Goal: Answer question/provide support

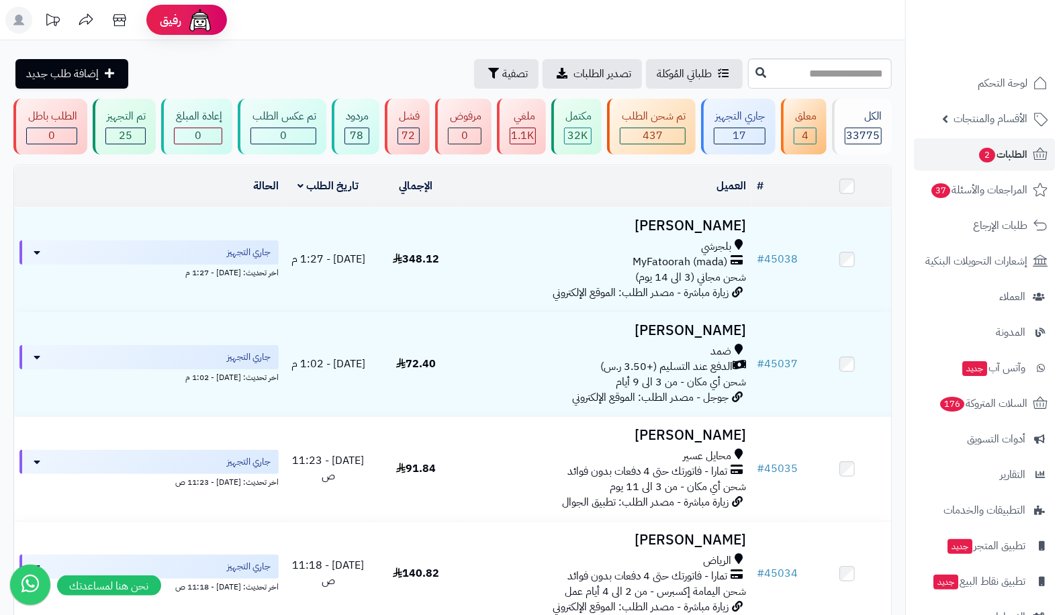
click at [780, 246] on td "# 45038" at bounding box center [777, 259] width 52 height 104
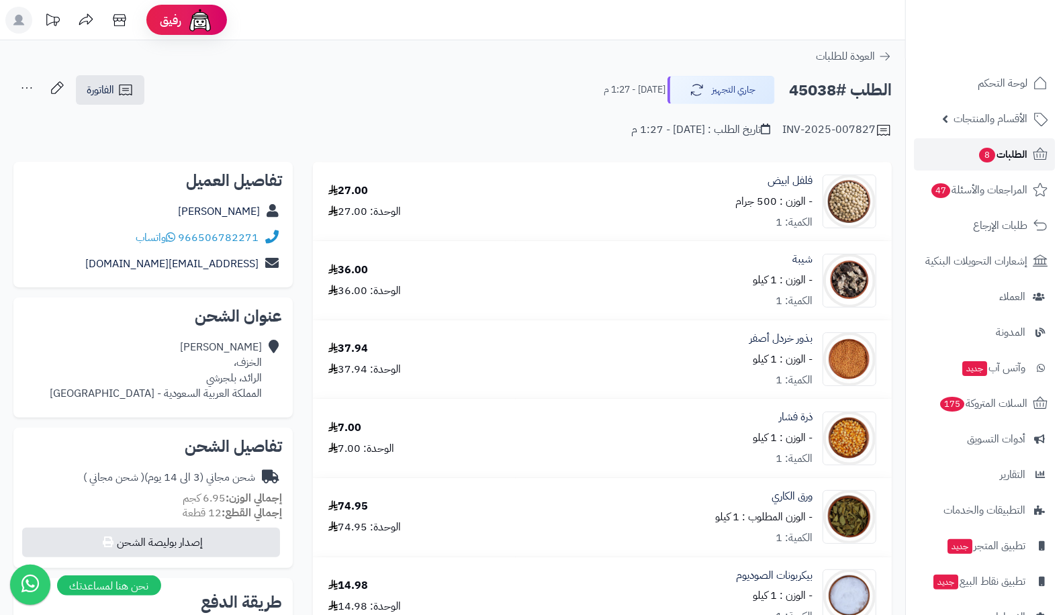
click at [990, 147] on span "الطلبات 8" at bounding box center [1003, 154] width 50 height 19
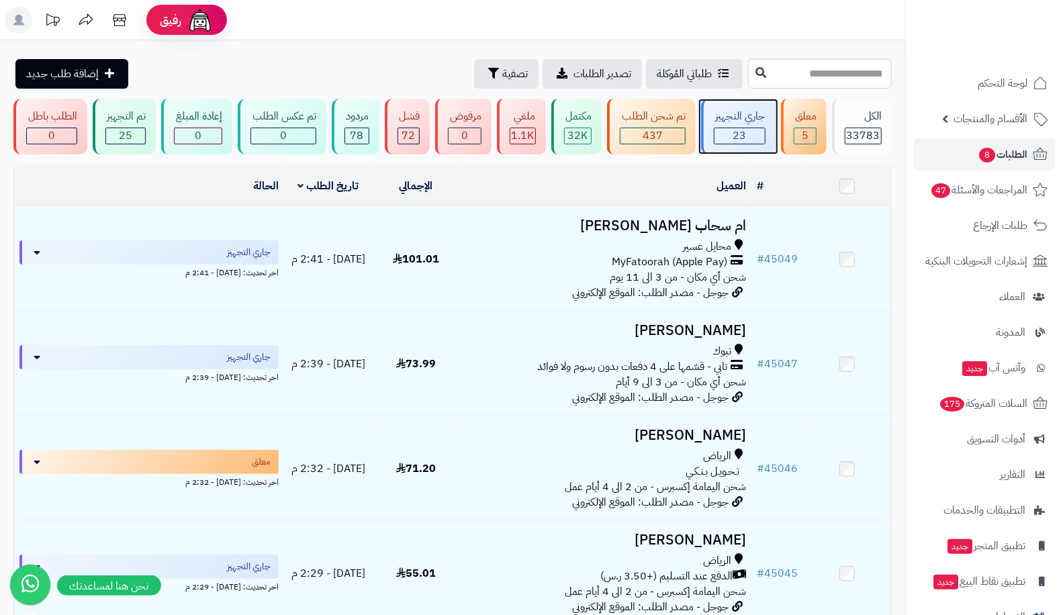
click at [741, 140] on span "23" at bounding box center [738, 136] width 13 height 16
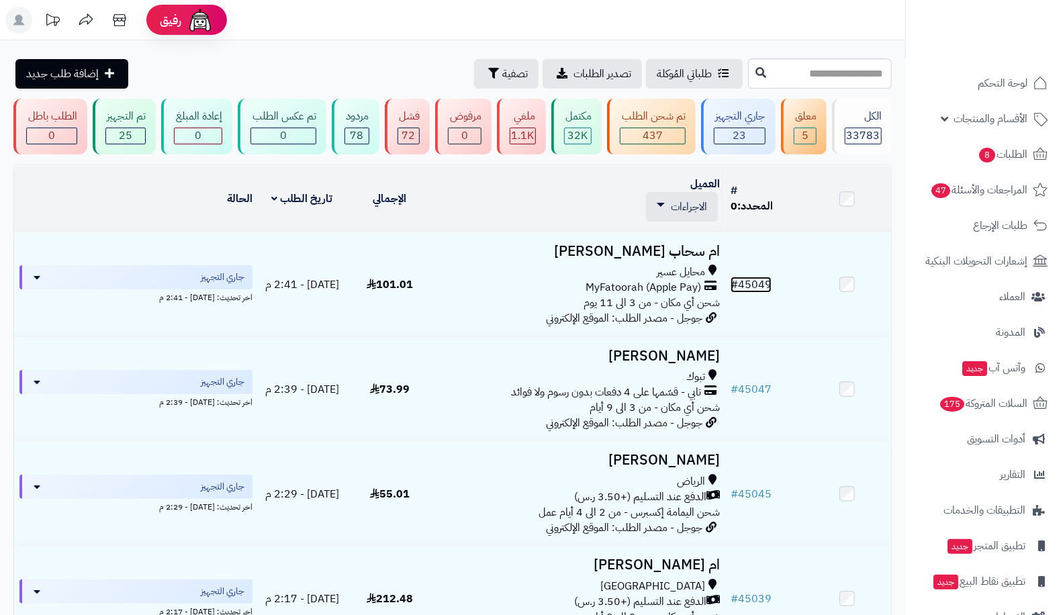
click at [734, 283] on span "#" at bounding box center [733, 285] width 7 height 16
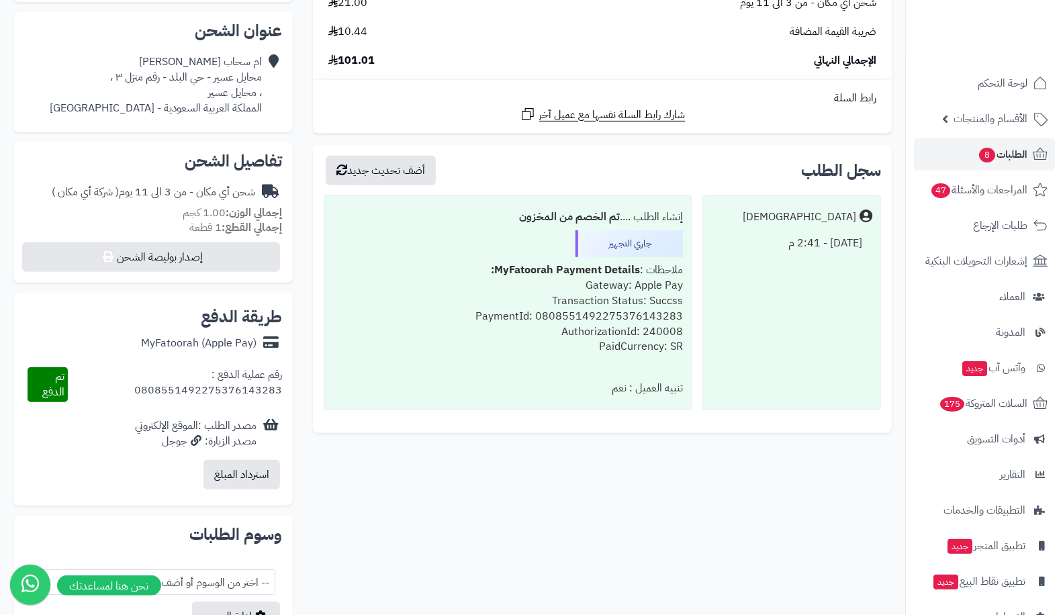
scroll to position [532, 0]
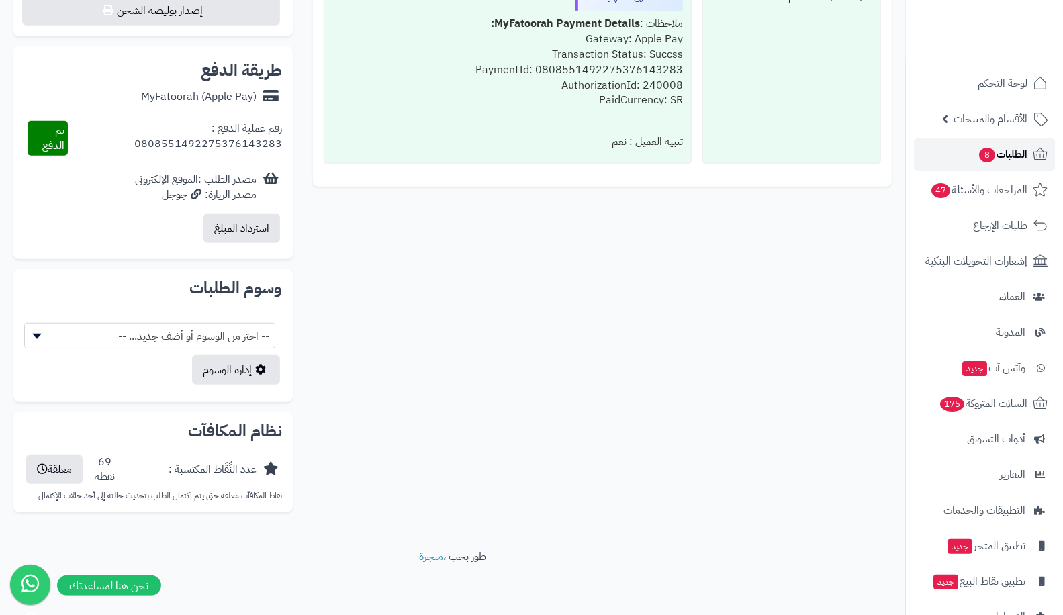
click at [985, 152] on span "8" at bounding box center [987, 155] width 16 height 15
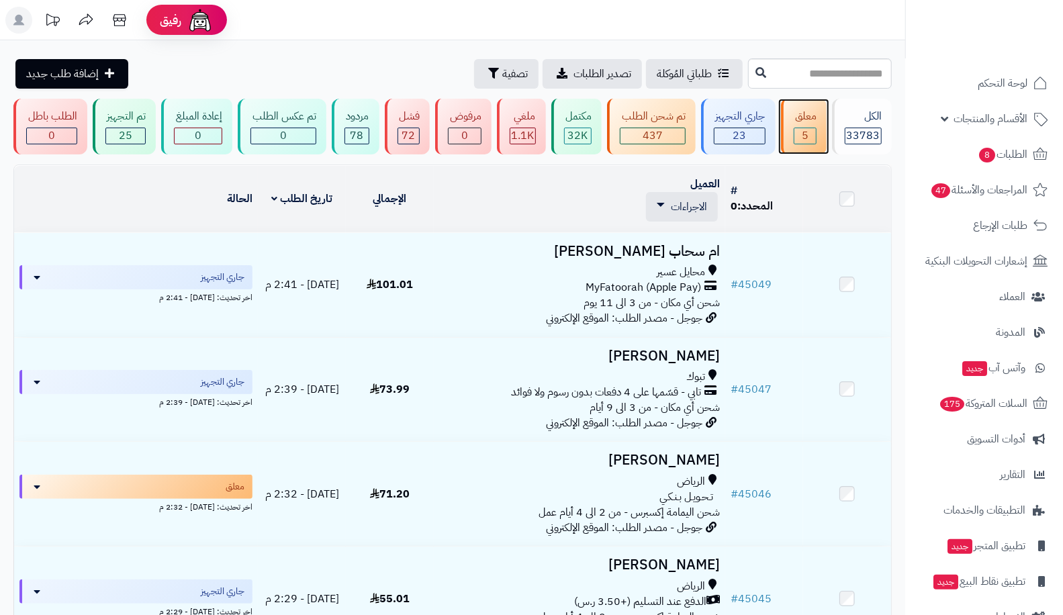
click at [798, 135] on div "5" at bounding box center [805, 135] width 22 height 15
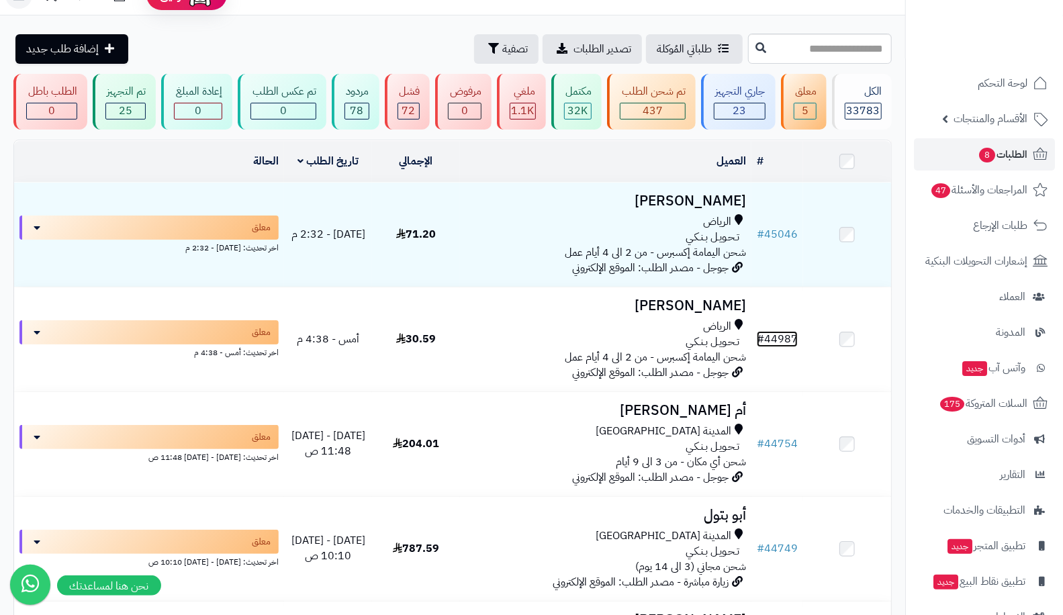
scroll to position [12, 0]
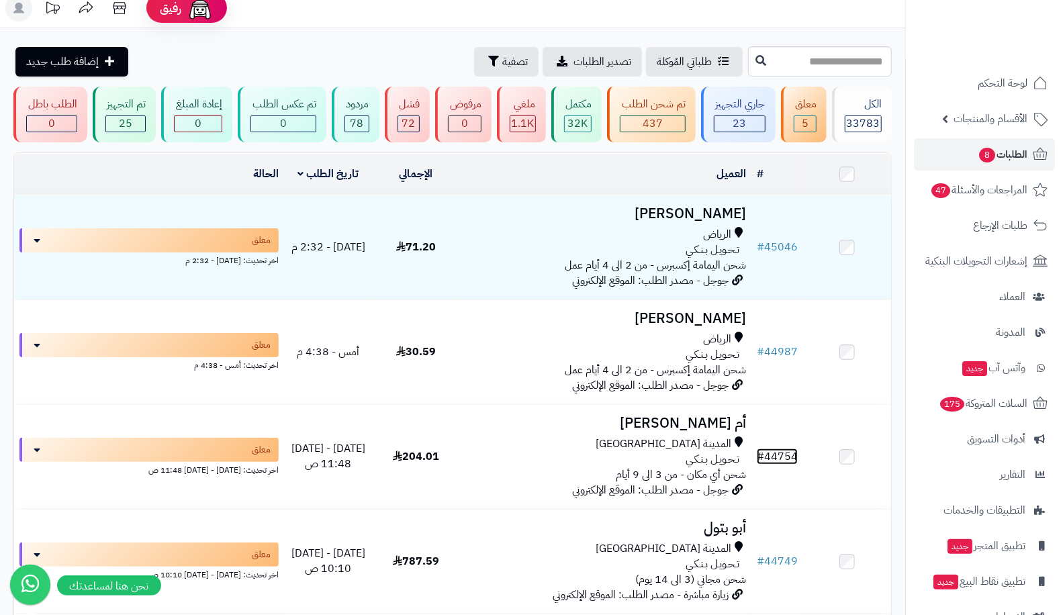
click at [779, 453] on link "# 44754" at bounding box center [777, 456] width 41 height 16
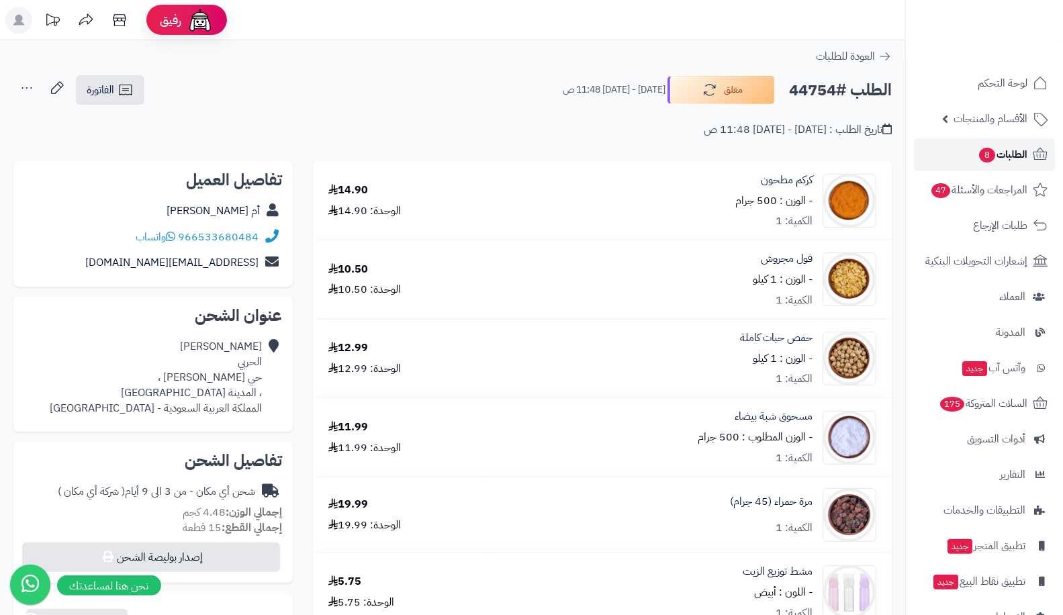
click at [987, 142] on link "الطلبات 8" at bounding box center [984, 154] width 141 height 32
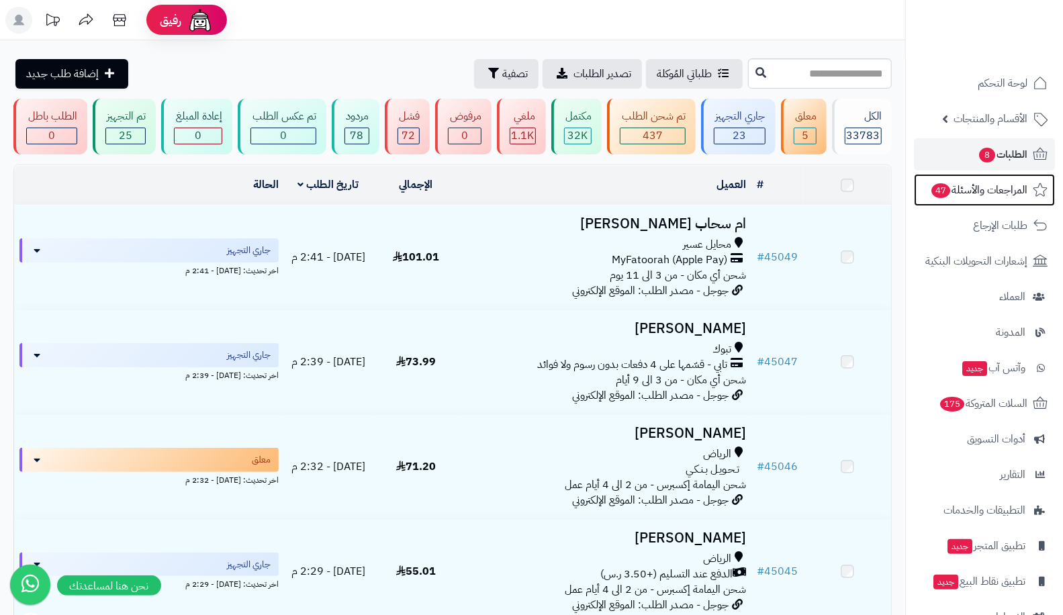
click at [998, 183] on span "المراجعات والأسئلة 47" at bounding box center [978, 190] width 97 height 19
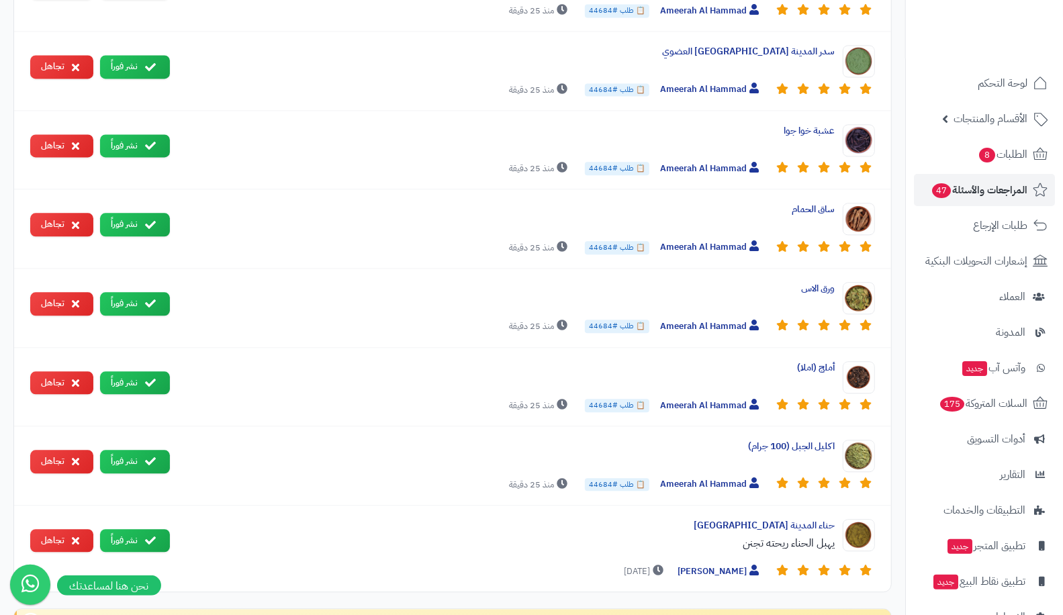
scroll to position [1840, 0]
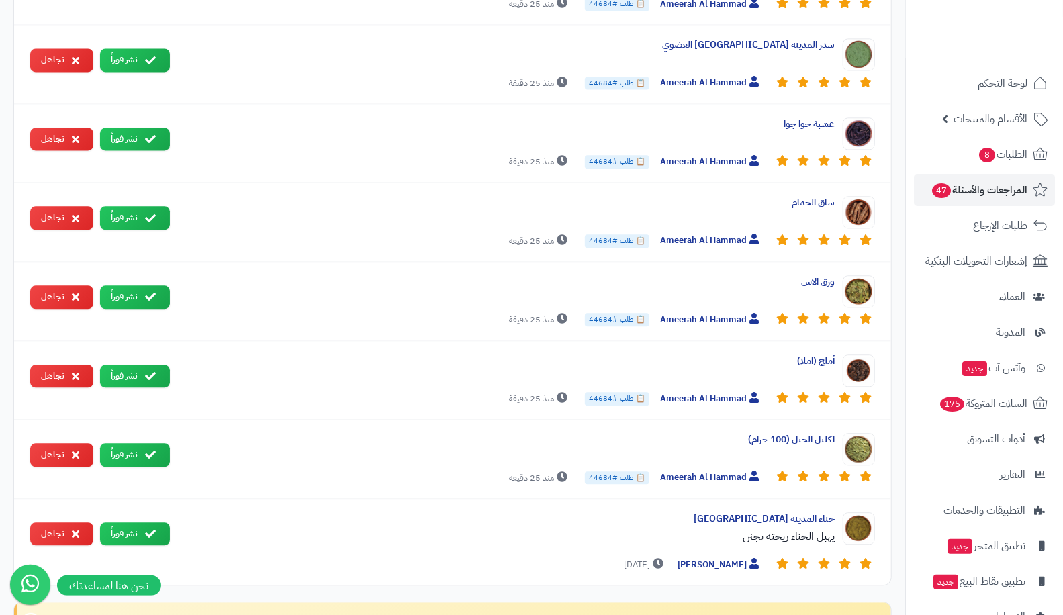
click at [138, 522] on button "نشر فوراً" at bounding box center [135, 533] width 70 height 23
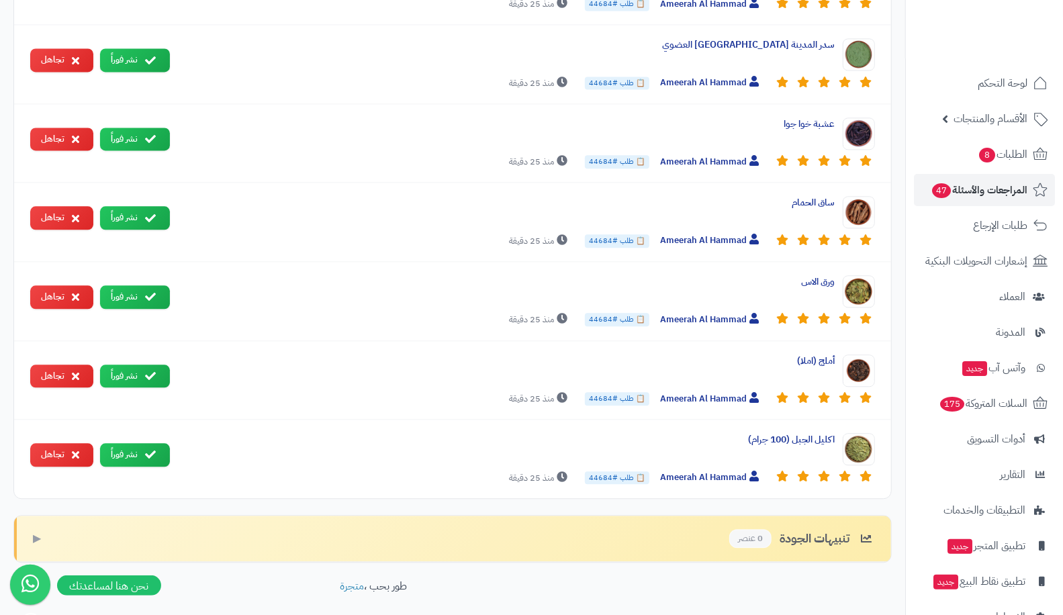
click at [130, 443] on button "نشر فوراً" at bounding box center [135, 454] width 70 height 23
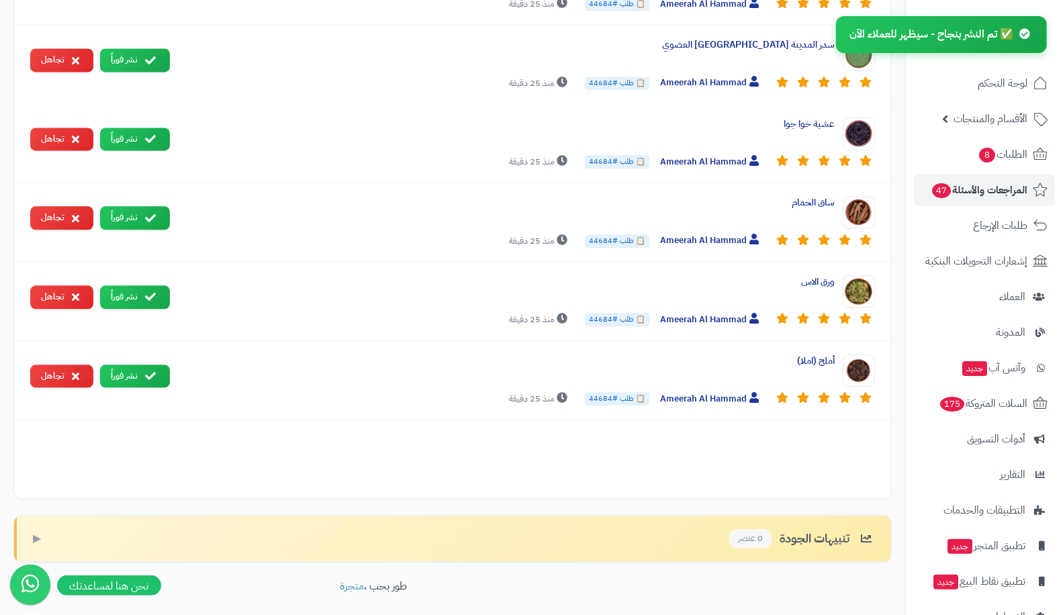
scroll to position [1797, 0]
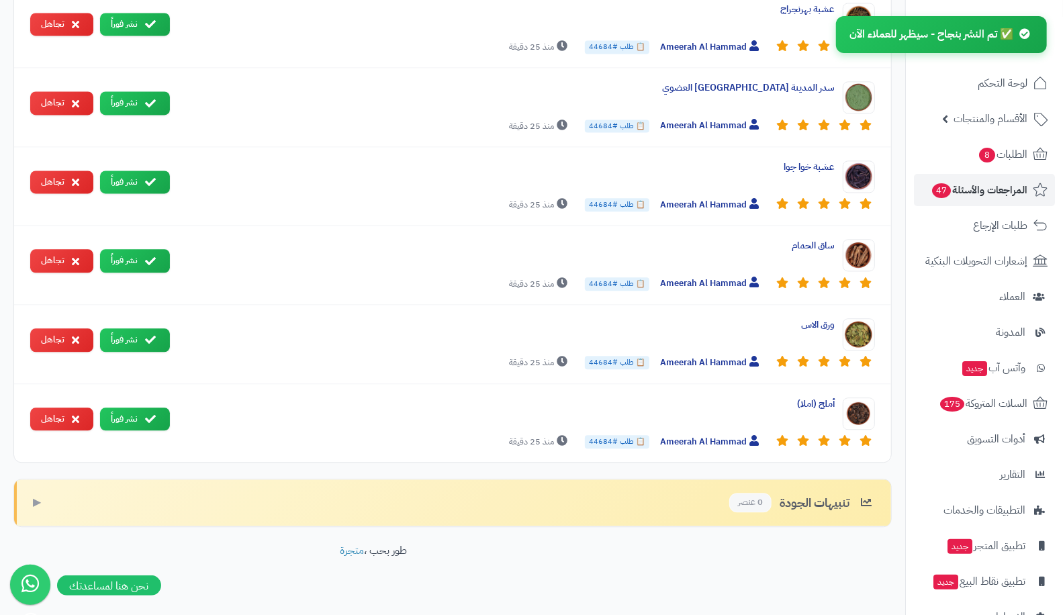
click at [143, 408] on button "نشر فوراً" at bounding box center [135, 419] width 70 height 23
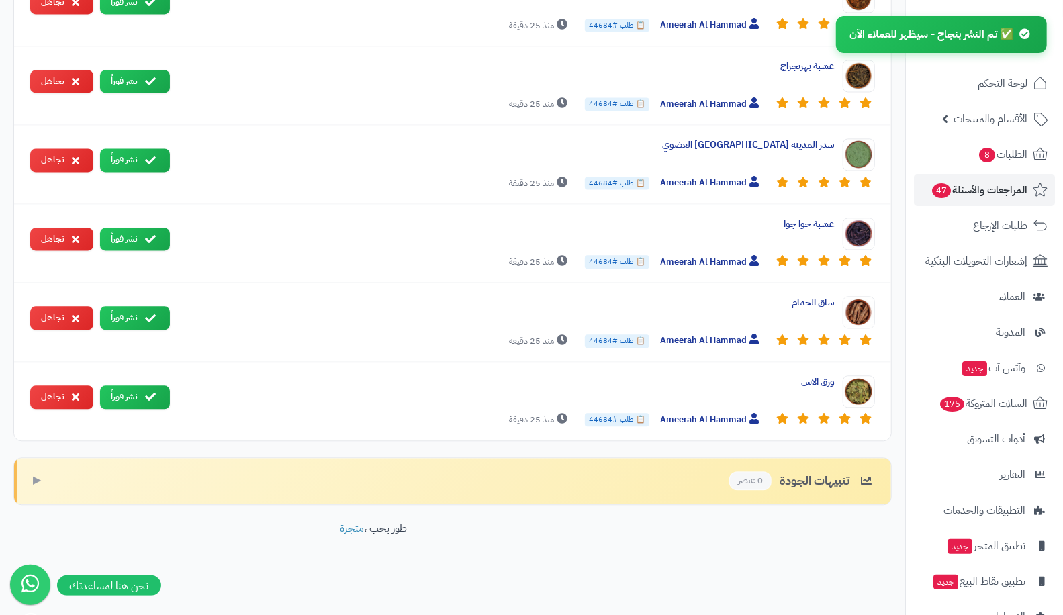
scroll to position [1719, 0]
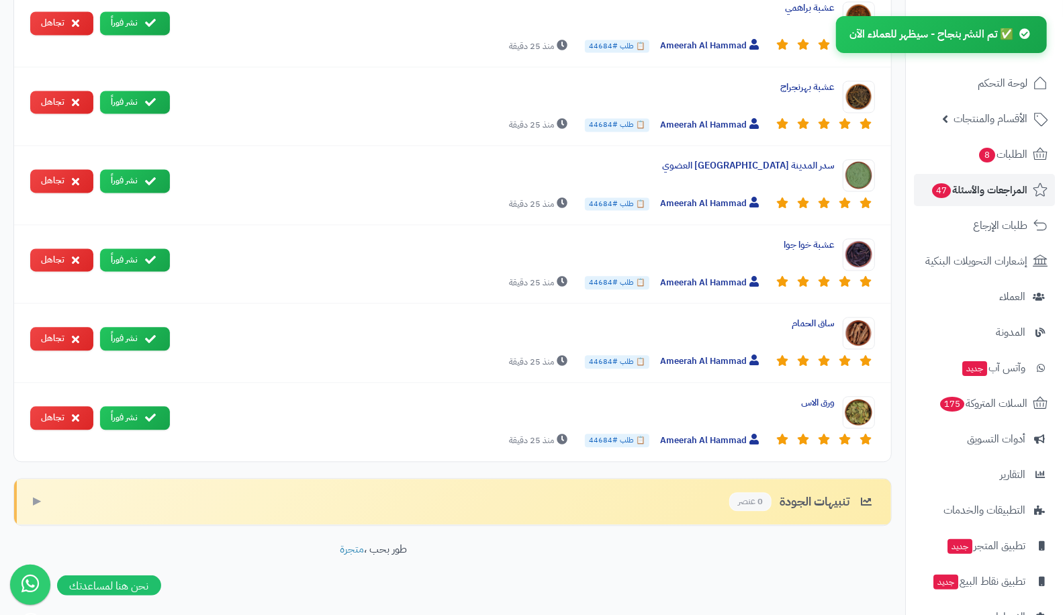
click at [137, 330] on button "نشر فوراً" at bounding box center [135, 338] width 70 height 23
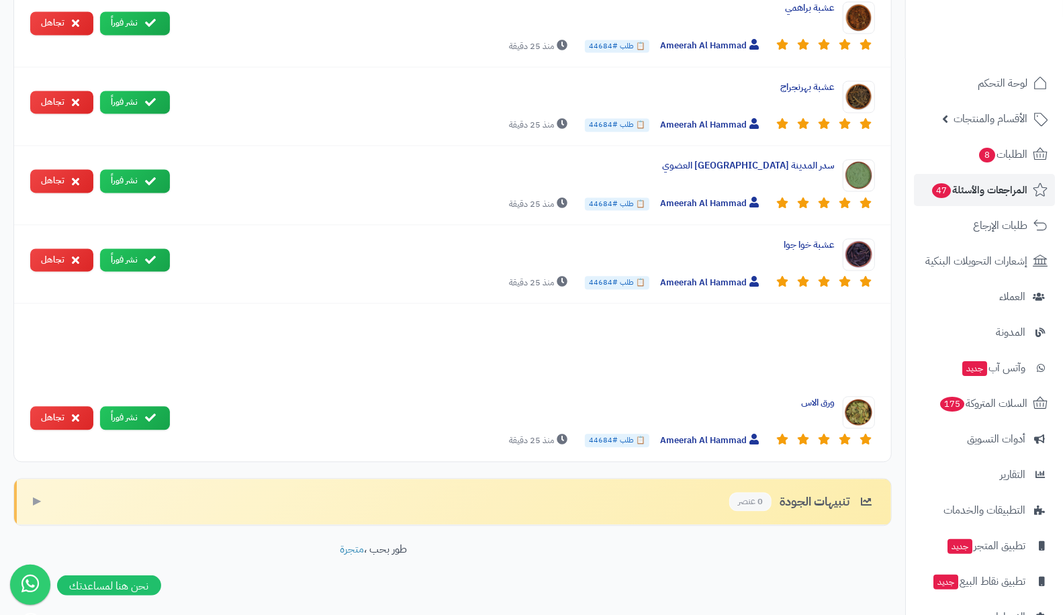
scroll to position [1640, 0]
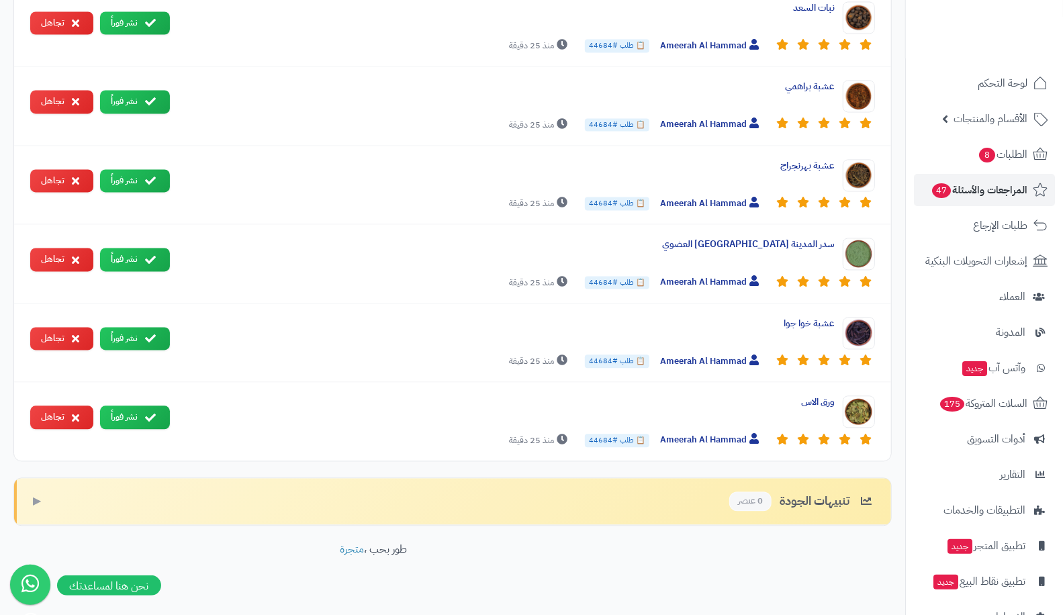
click at [137, 330] on button "نشر فوراً" at bounding box center [135, 338] width 70 height 23
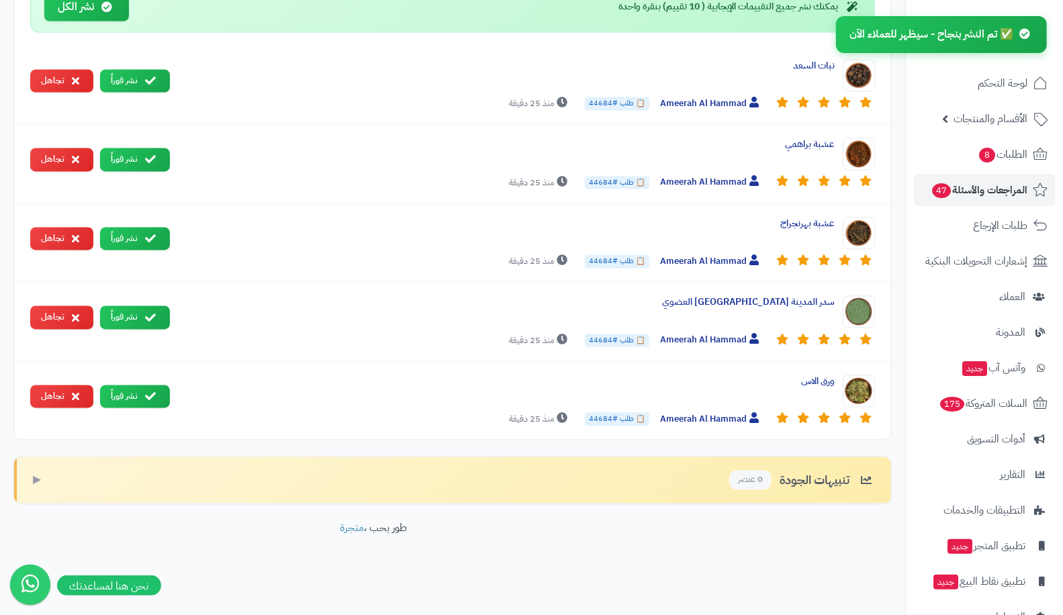
scroll to position [1562, 0]
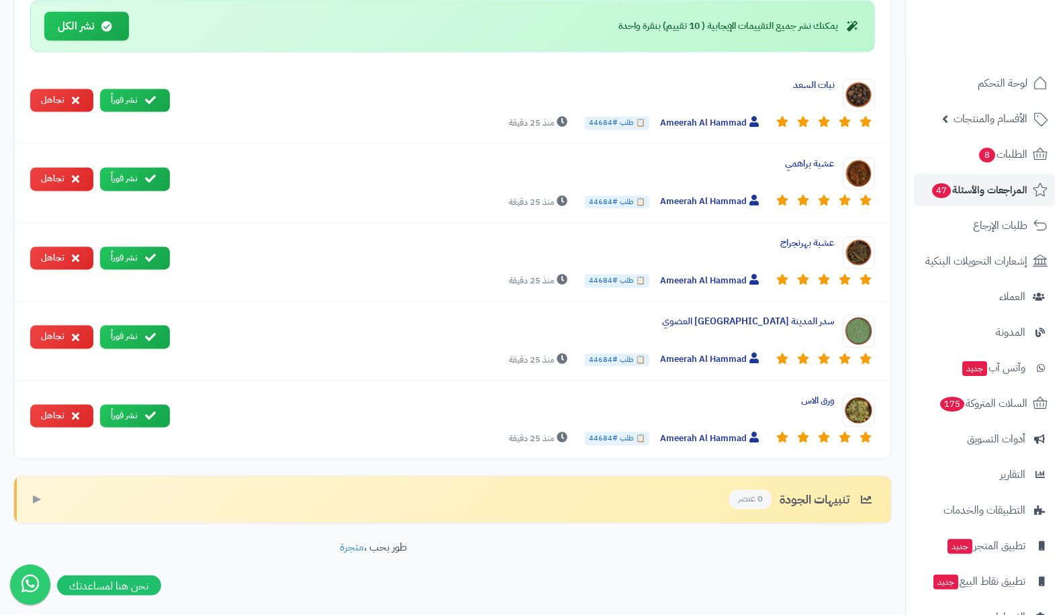
click at [137, 330] on button "نشر فوراً" at bounding box center [135, 337] width 70 height 23
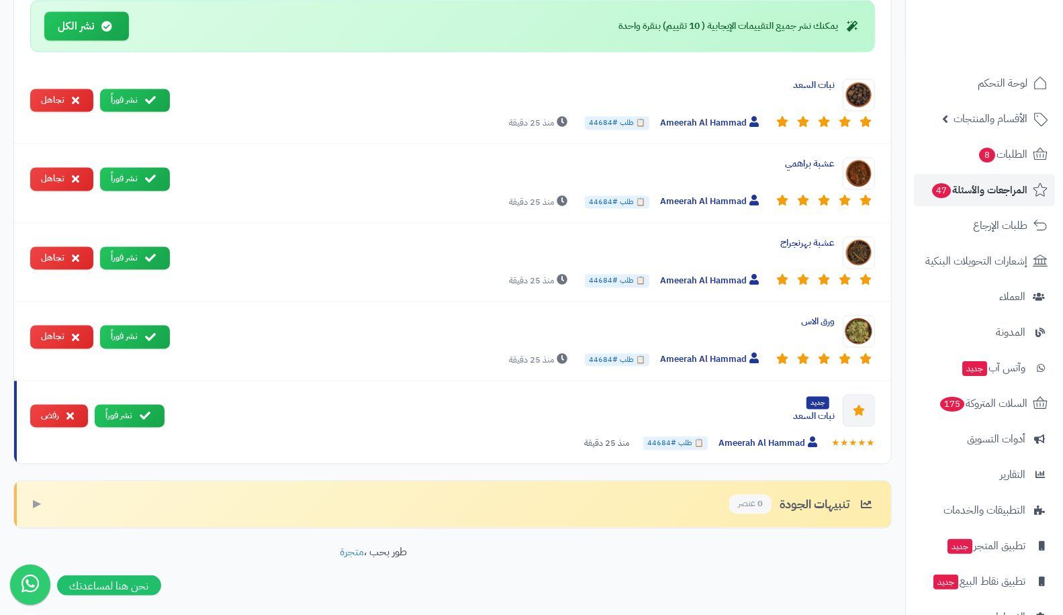
click at [136, 326] on button "نشر فوراً" at bounding box center [135, 337] width 70 height 23
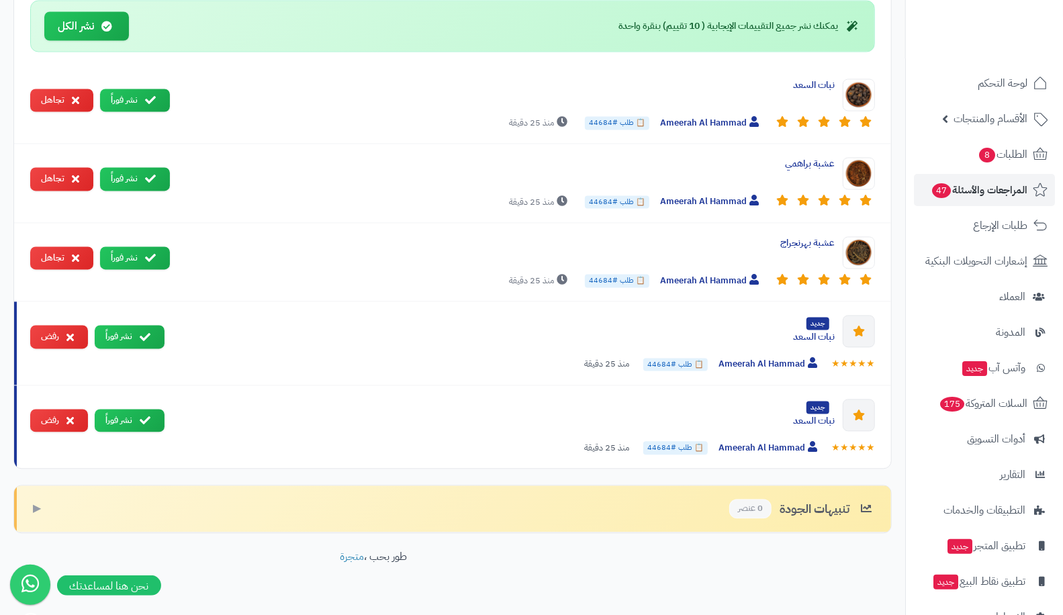
click at [141, 247] on button "نشر فوراً" at bounding box center [135, 258] width 70 height 23
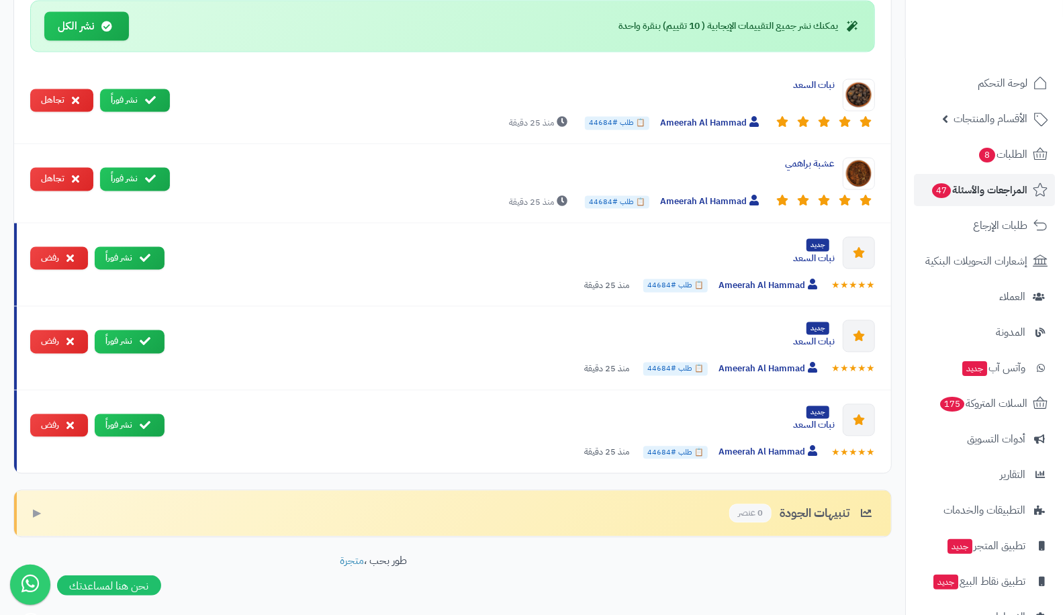
click at [149, 174] on icon at bounding box center [150, 179] width 11 height 11
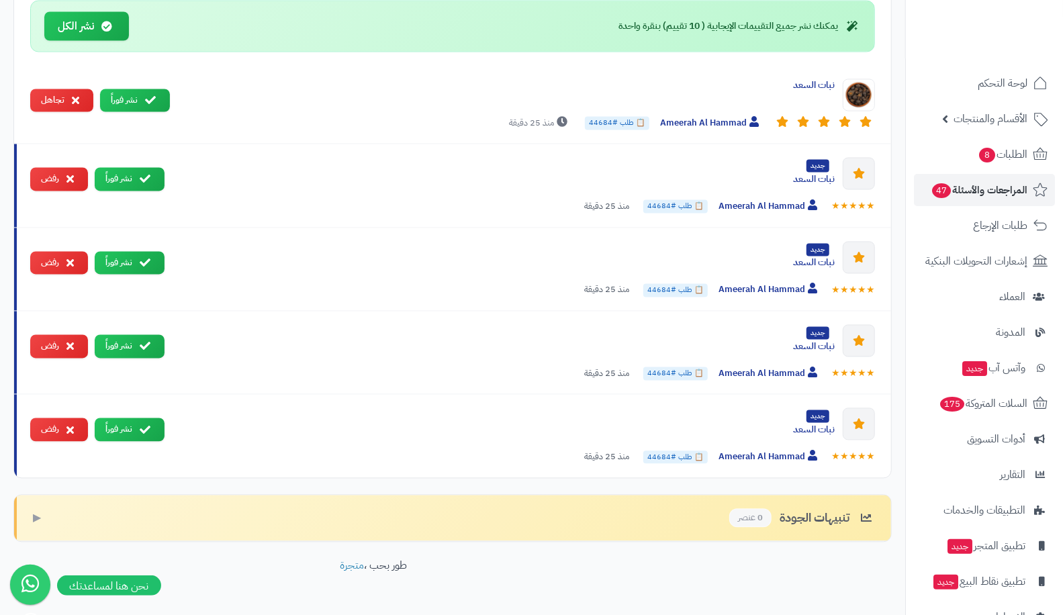
click at [146, 91] on button "نشر فوراً" at bounding box center [135, 100] width 70 height 23
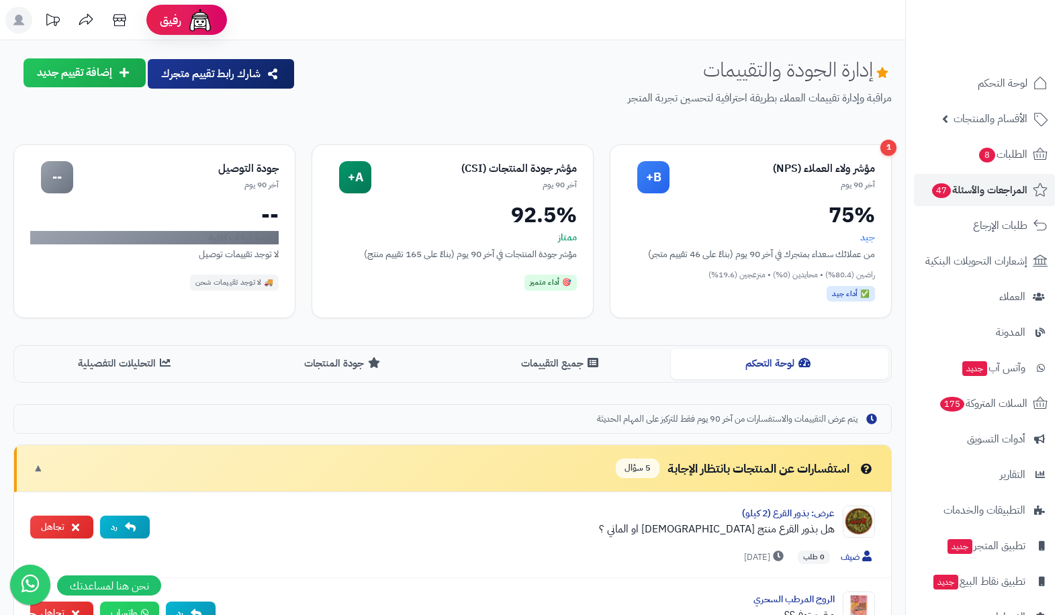
scroll to position [1562, 0]
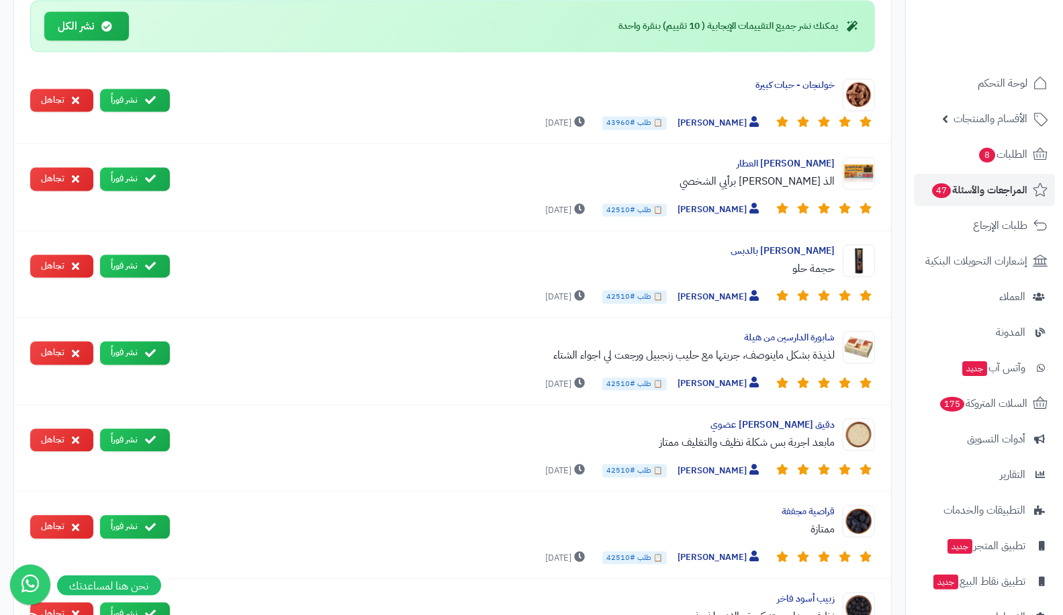
click at [117, 89] on button "نشر فوراً" at bounding box center [135, 100] width 70 height 23
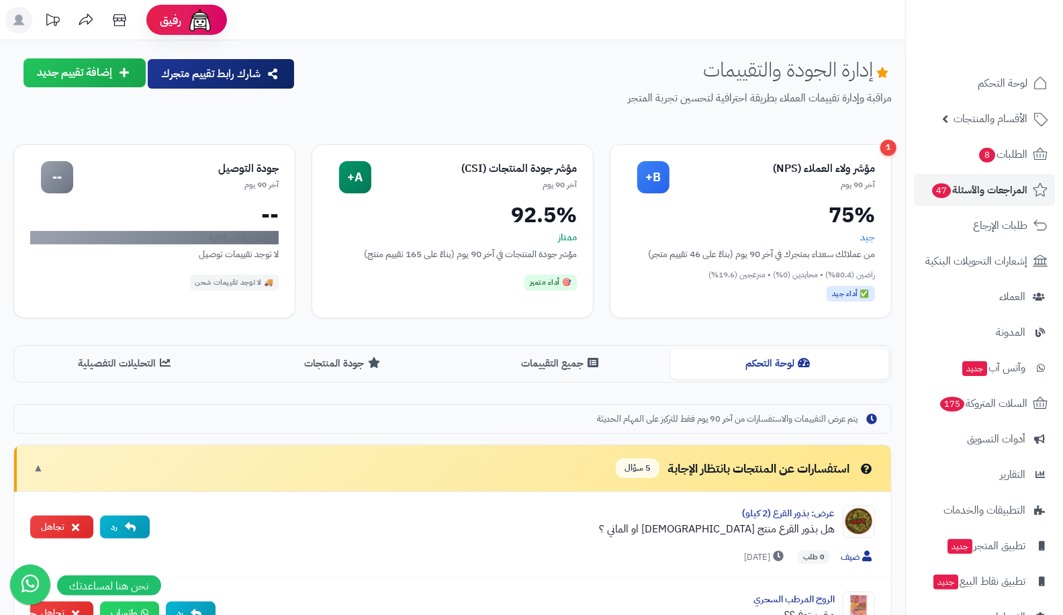
scroll to position [1900, 0]
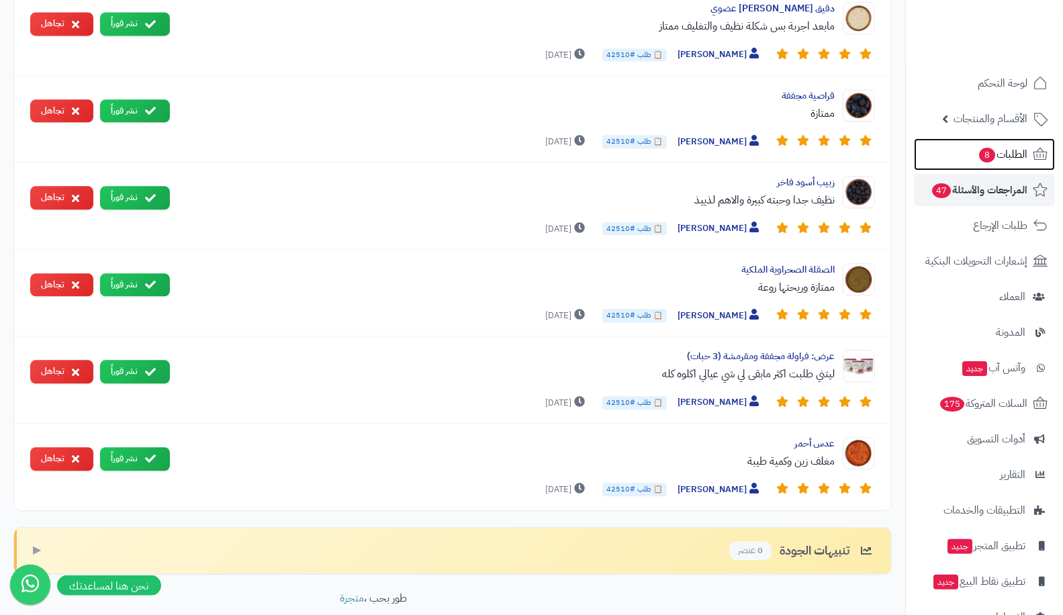
click at [984, 149] on span "8" at bounding box center [987, 155] width 16 height 15
